Goal: Transaction & Acquisition: Purchase product/service

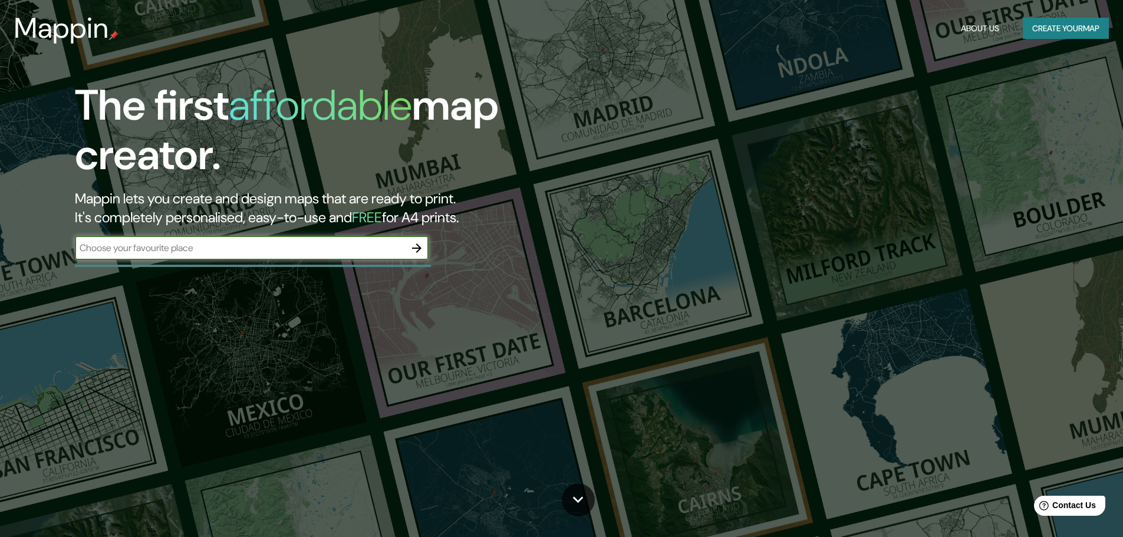
click at [1043, 28] on button "Create your map" at bounding box center [1066, 29] width 86 height 22
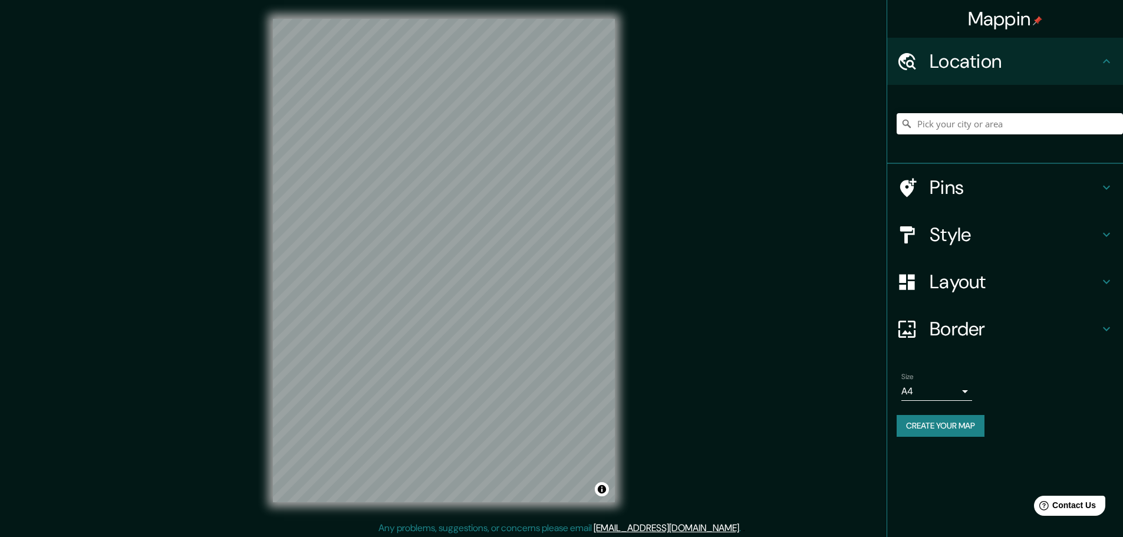
click at [1004, 235] on h4 "Style" at bounding box center [1015, 235] width 170 height 24
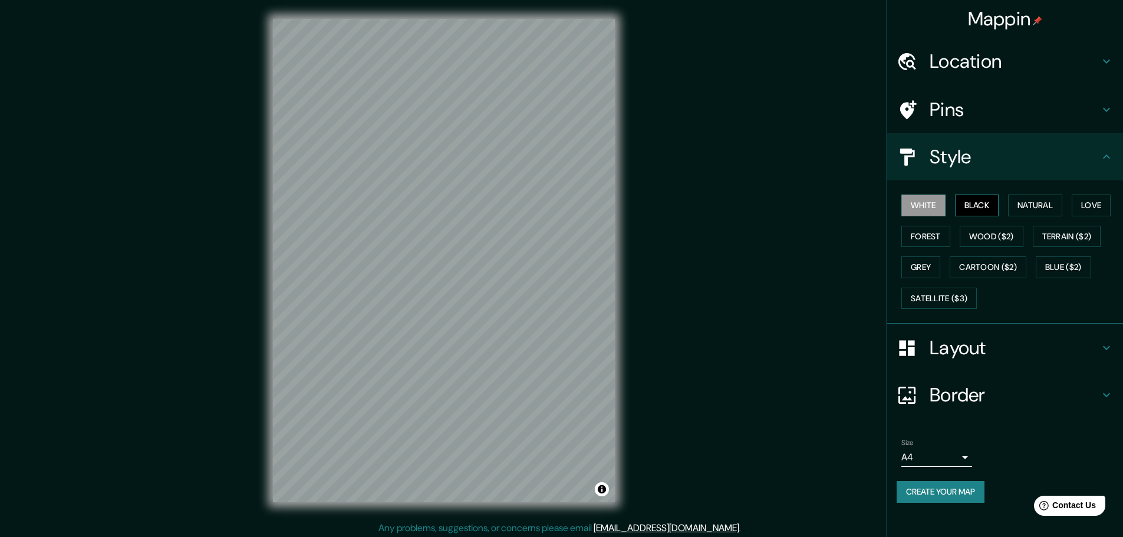
click at [968, 199] on button "Black" at bounding box center [977, 206] width 44 height 22
click at [920, 234] on button "Forest" at bounding box center [926, 237] width 49 height 22
click at [995, 242] on button "Wood ($2)" at bounding box center [992, 237] width 64 height 22
click at [1071, 235] on button "Terrain ($2)" at bounding box center [1067, 237] width 68 height 22
click at [941, 269] on button "Grey" at bounding box center [921, 268] width 39 height 22
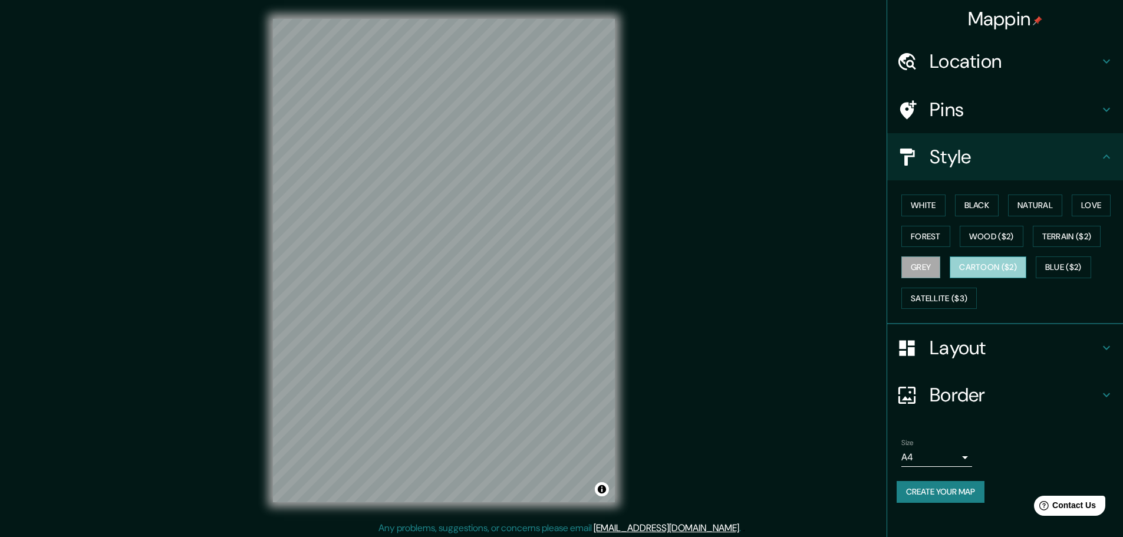
click at [1002, 267] on button "Cartoon ($2)" at bounding box center [988, 268] width 77 height 22
click at [956, 300] on button "Satellite ($3)" at bounding box center [939, 299] width 75 height 22
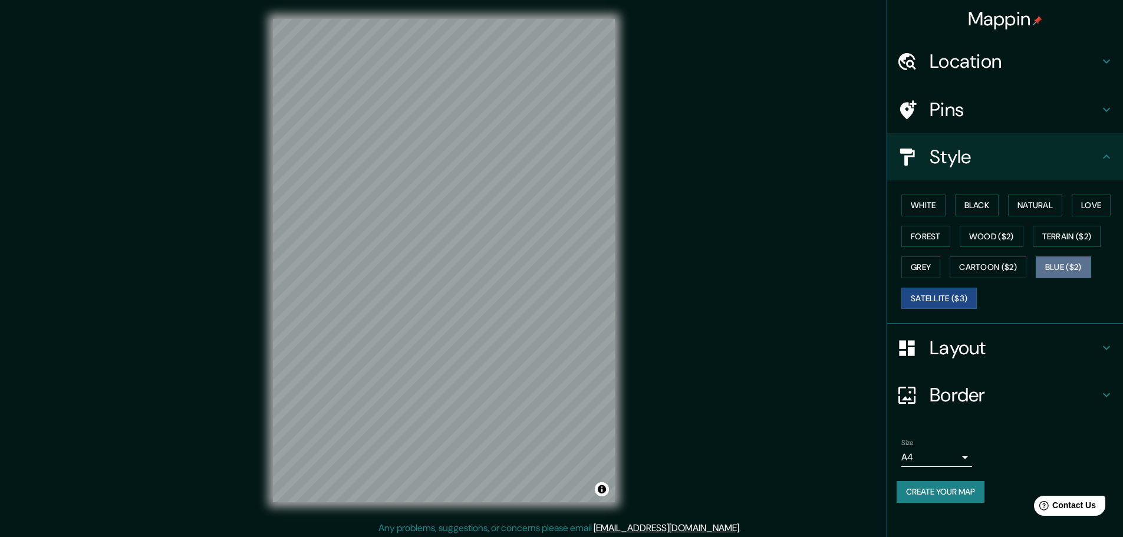
click at [1078, 268] on button "Blue ($2)" at bounding box center [1063, 268] width 55 height 22
click at [926, 211] on button "White" at bounding box center [924, 206] width 44 height 22
click at [974, 215] on button "Black" at bounding box center [977, 206] width 44 height 22
click at [1031, 214] on button "Natural" at bounding box center [1035, 206] width 54 height 22
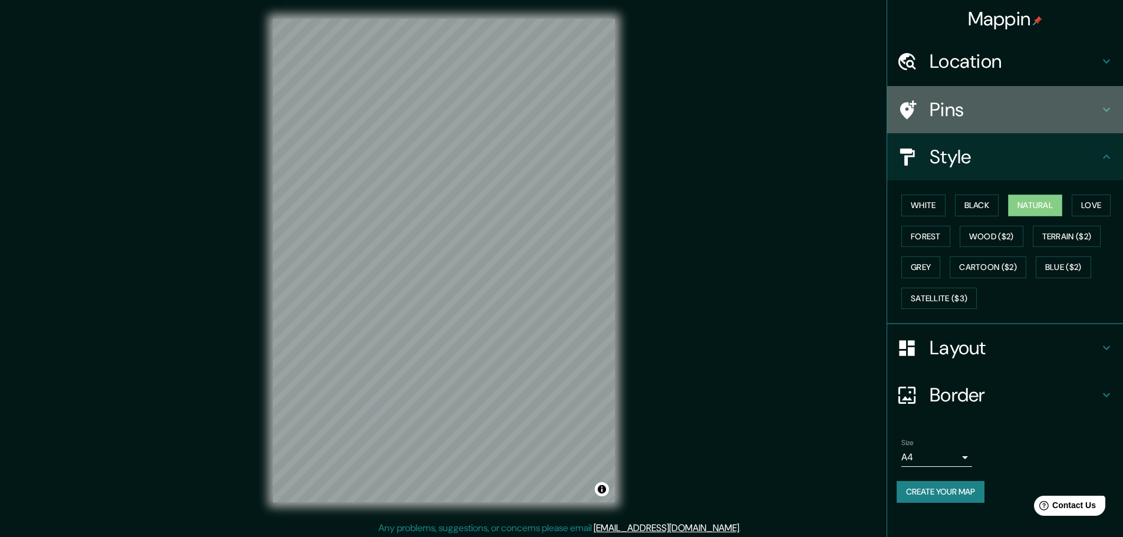
click at [1006, 90] on div "Pins" at bounding box center [1006, 109] width 236 height 47
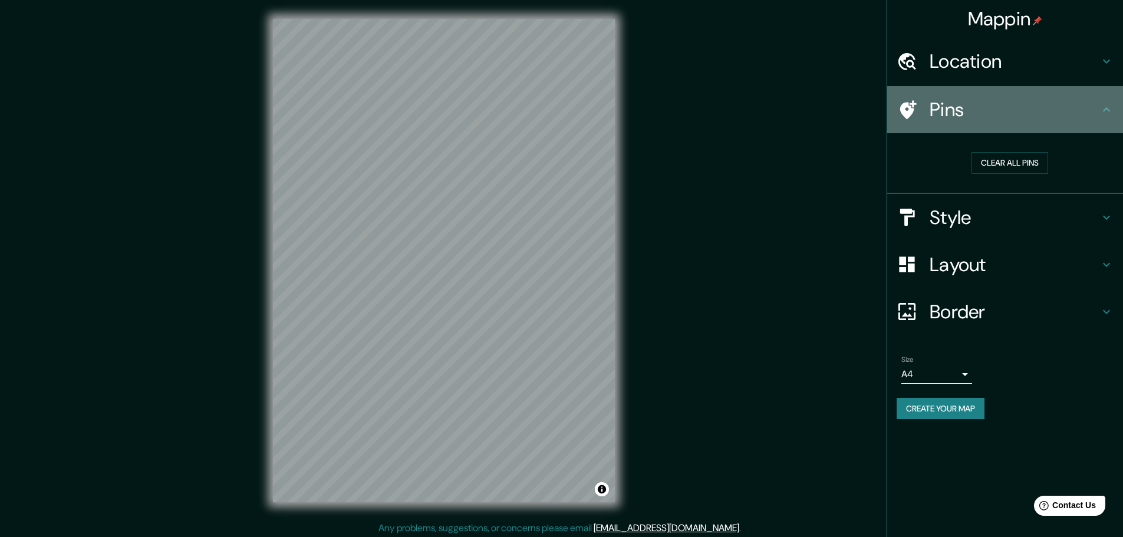
click at [968, 124] on div "Pins" at bounding box center [1006, 109] width 236 height 47
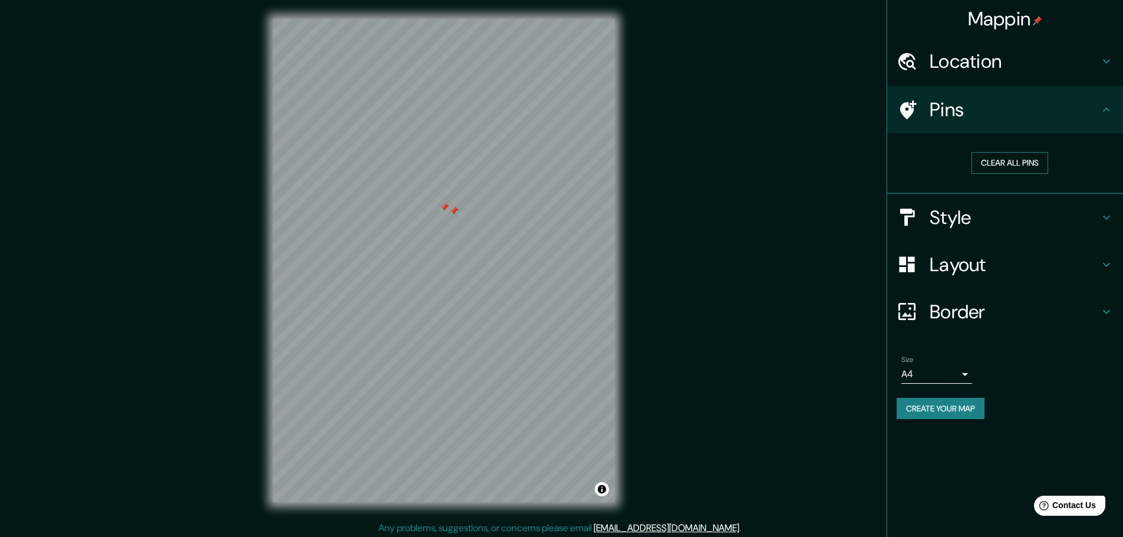
click at [997, 163] on button "Clear all pins" at bounding box center [1010, 163] width 77 height 22
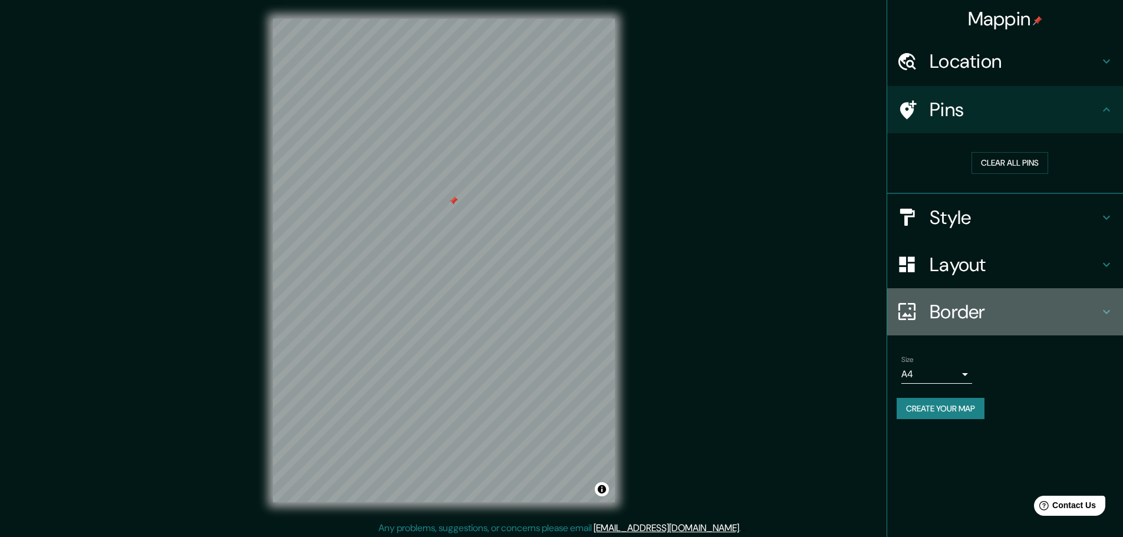
click at [952, 309] on h4 "Border" at bounding box center [1015, 312] width 170 height 24
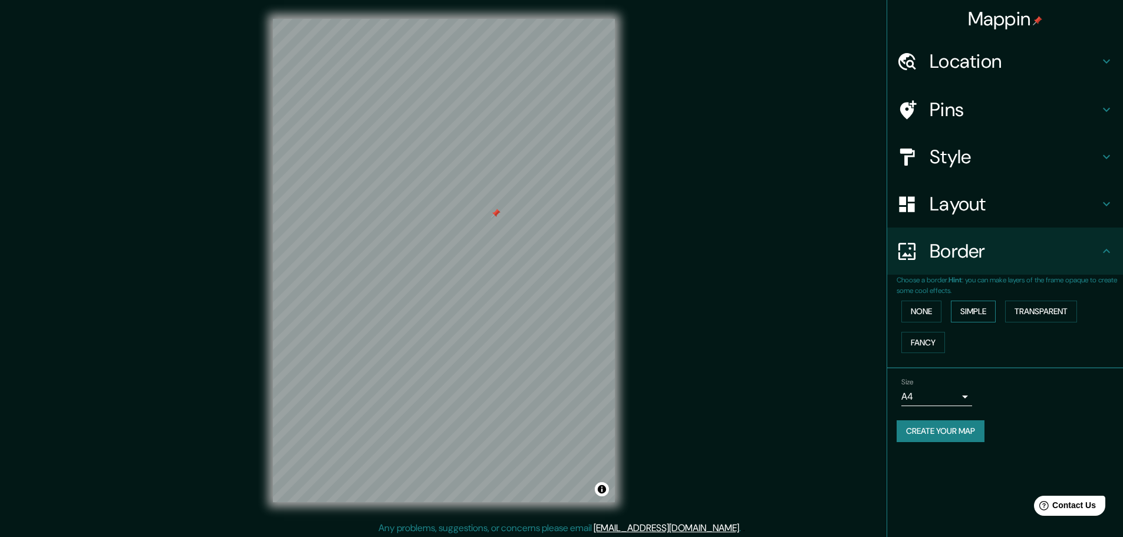
click at [988, 311] on button "Simple" at bounding box center [973, 312] width 45 height 22
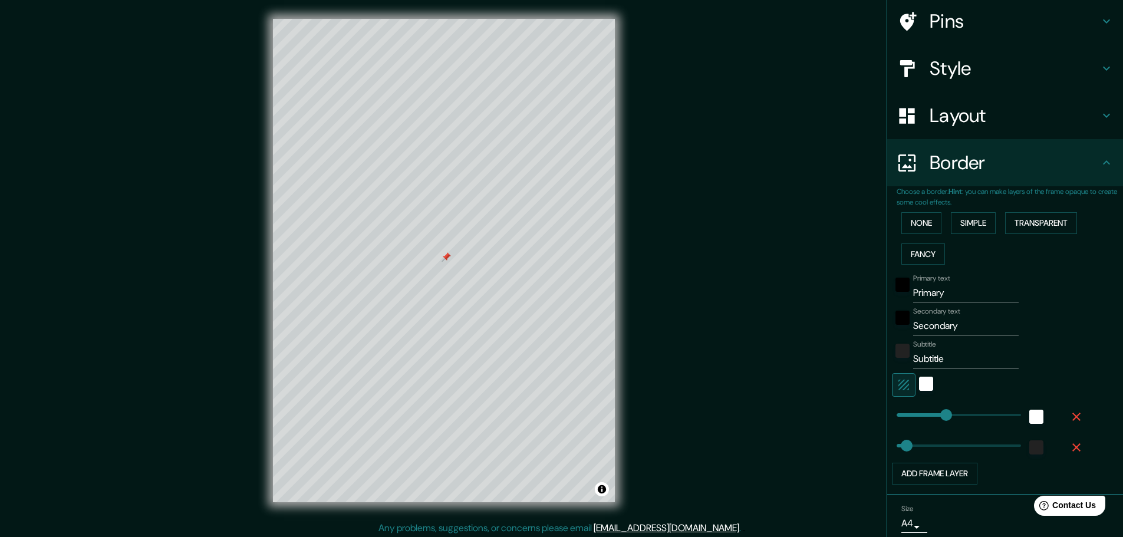
scroll to position [118, 0]
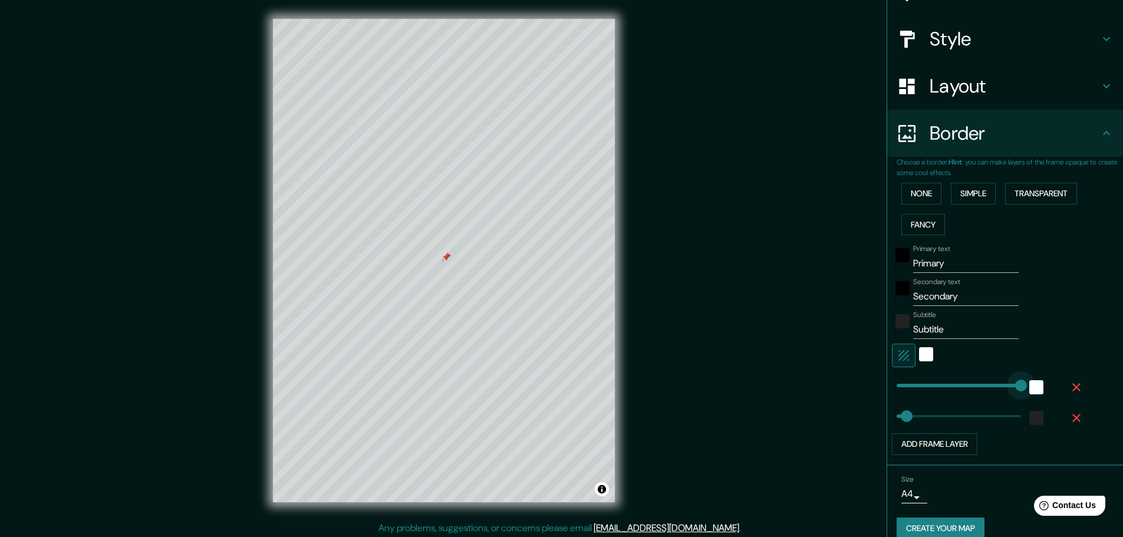
type input "0"
drag, startPoint x: 936, startPoint y: 386, endPoint x: 743, endPoint y: 382, distance: 192.9
type input "0"
drag, startPoint x: 893, startPoint y: 416, endPoint x: 859, endPoint y: 418, distance: 34.8
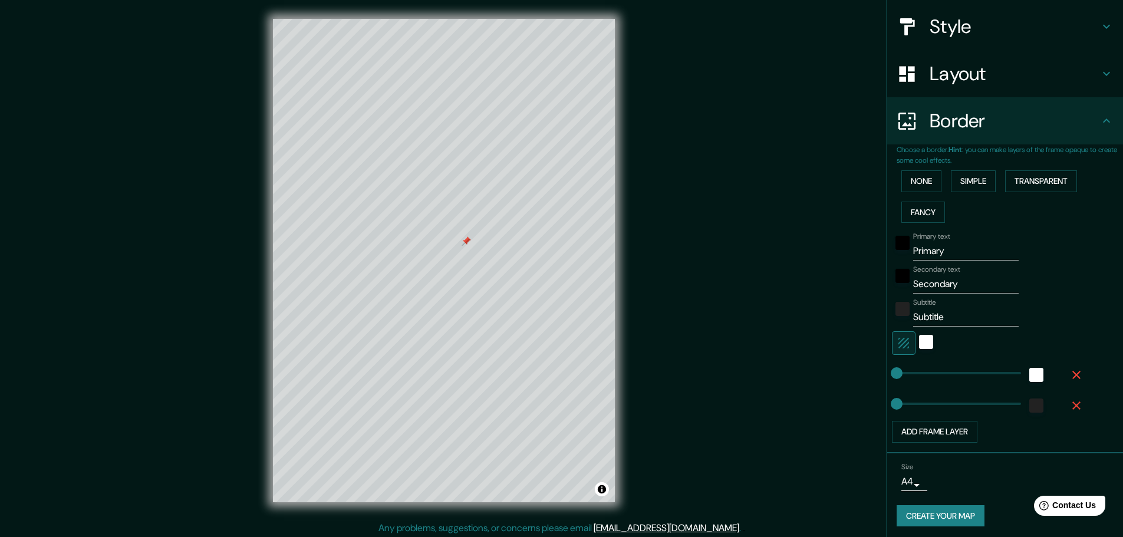
scroll to position [134, 0]
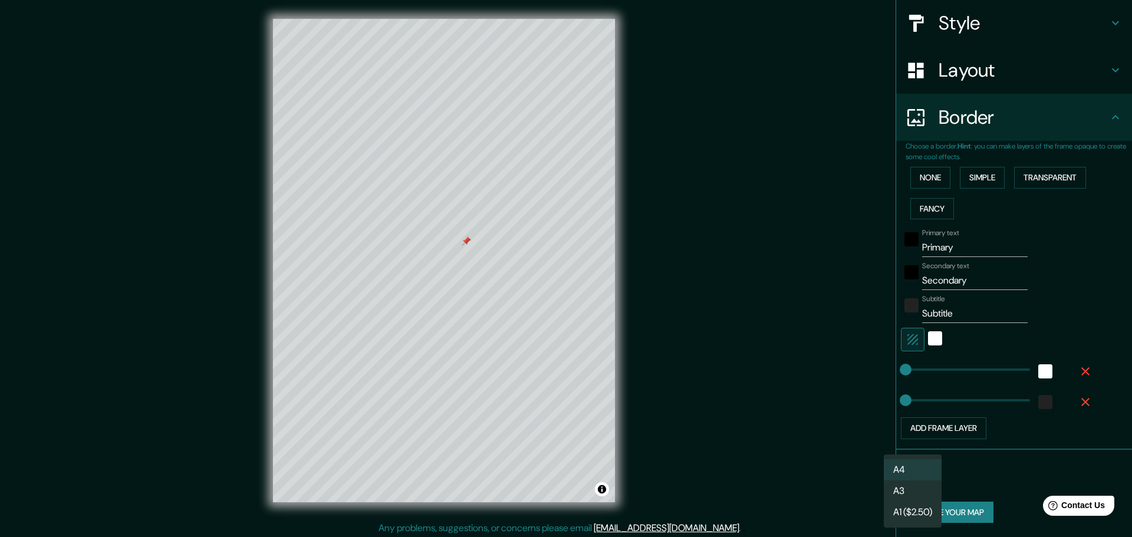
click at [904, 479] on body "Mappin Location Pins Style Layout Border Choose a border. Hint : you can make l…" at bounding box center [566, 268] width 1132 height 537
click at [918, 492] on li "A3" at bounding box center [913, 491] width 58 height 21
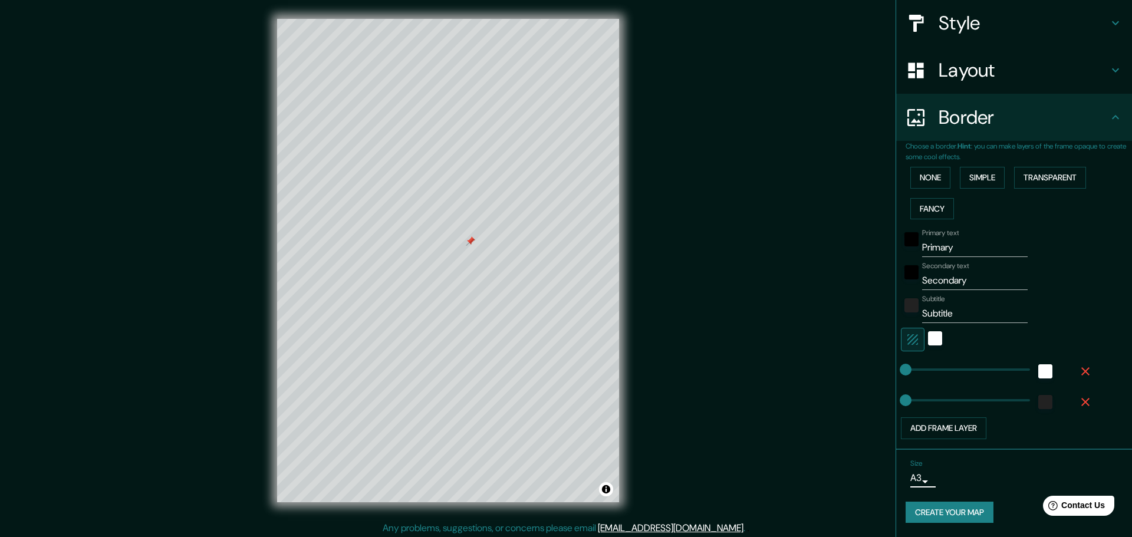
click at [911, 477] on body "Mappin Location Pins Style Layout Border Choose a border. Hint : you can make l…" at bounding box center [566, 268] width 1132 height 537
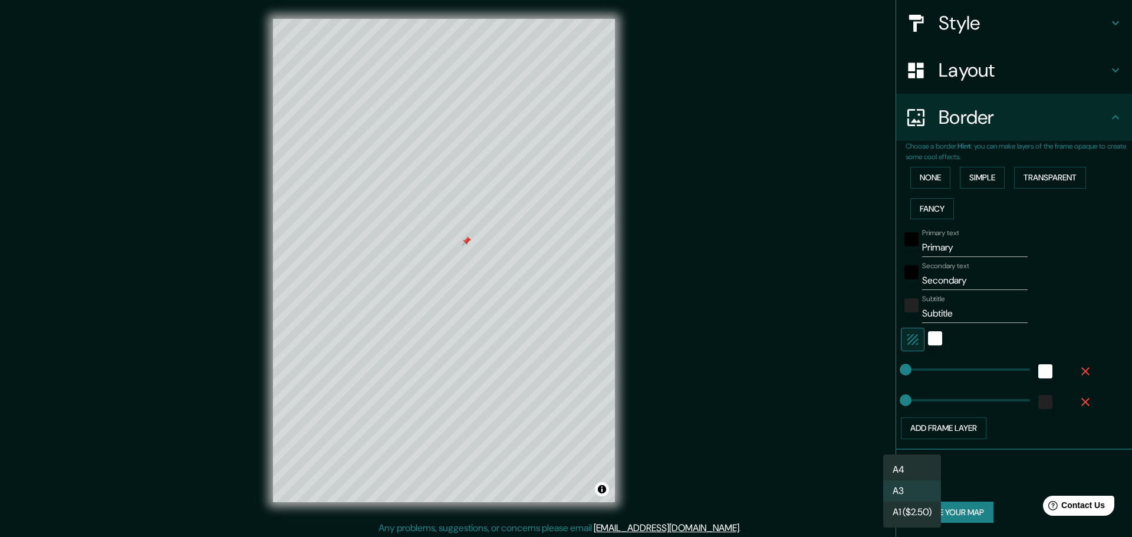
click at [924, 510] on li "A1 ($2.50)" at bounding box center [912, 512] width 58 height 21
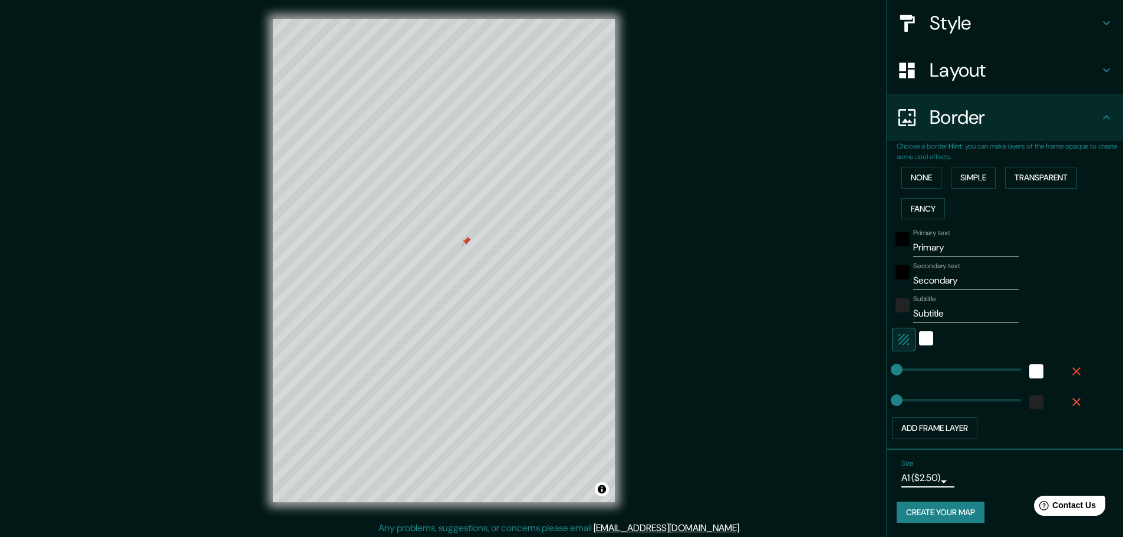
click at [908, 482] on body "Mappin Location Pins Style Layout Border Choose a border. Hint : you can make l…" at bounding box center [561, 268] width 1123 height 537
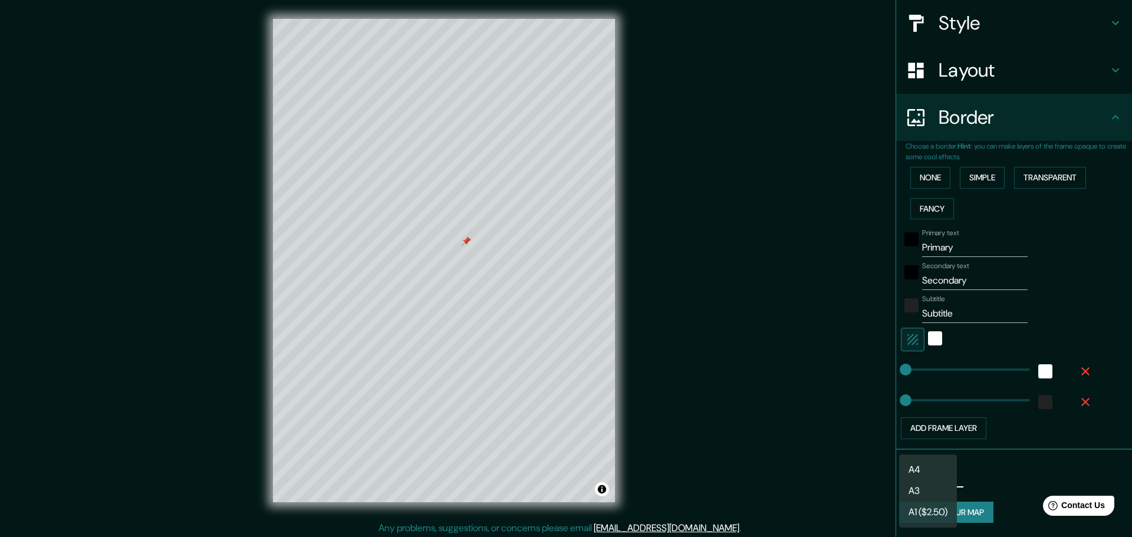
click at [930, 484] on li "A3" at bounding box center [928, 491] width 58 height 21
type input "a4"
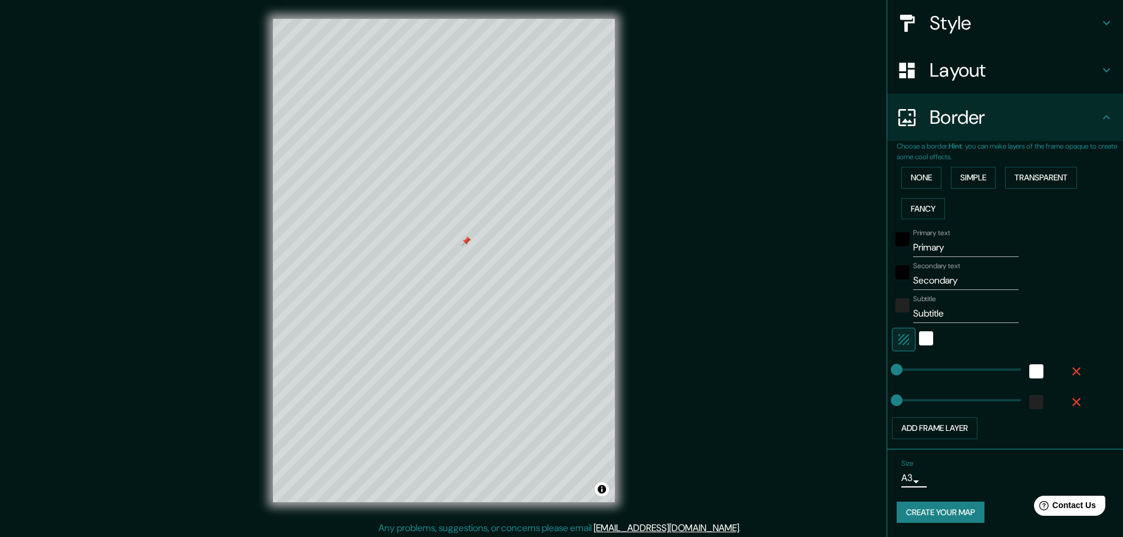
click at [952, 512] on button "Create your map" at bounding box center [941, 513] width 88 height 22
